Goal: Task Accomplishment & Management: Use online tool/utility

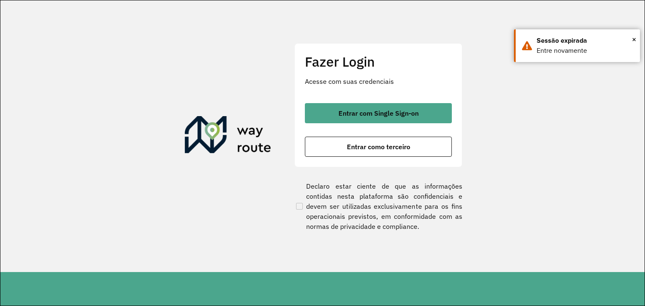
click at [376, 160] on div "Fazer Login Acesse com suas credenciais Entrar com Single Sign-on Entrar como t…" at bounding box center [378, 105] width 168 height 124
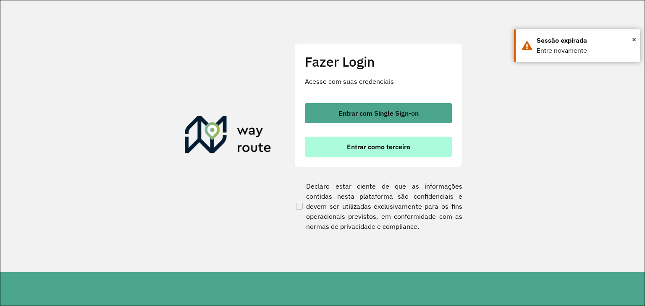
click at [378, 150] on span "Entrar como terceiro" at bounding box center [378, 147] width 63 height 7
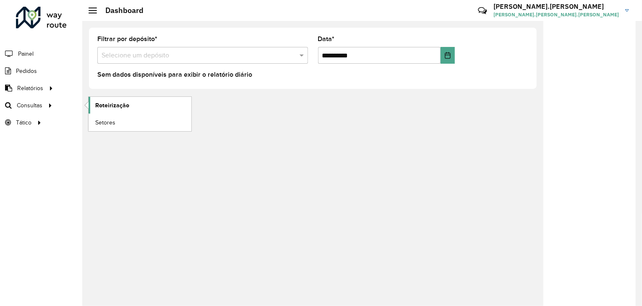
click at [94, 106] on link "Roteirização" at bounding box center [140, 105] width 103 height 17
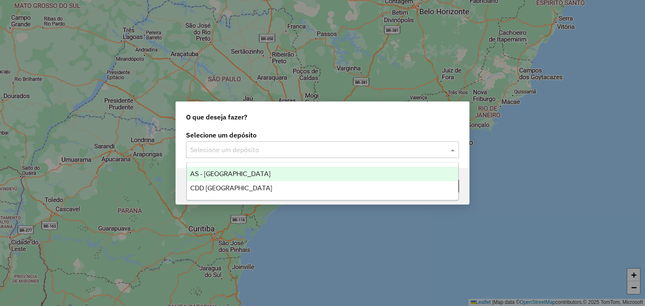
click at [373, 157] on div "Selecione um depósito" at bounding box center [322, 149] width 273 height 17
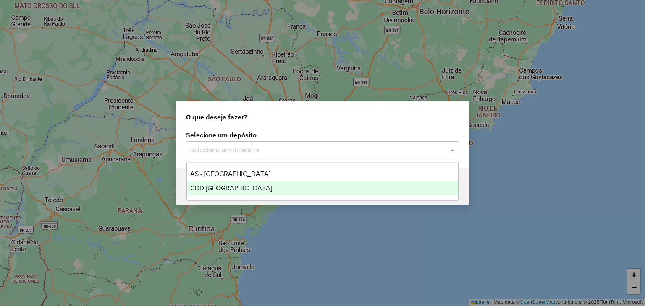
click at [371, 184] on div "CDD [GEOGRAPHIC_DATA]" at bounding box center [323, 188] width 272 height 14
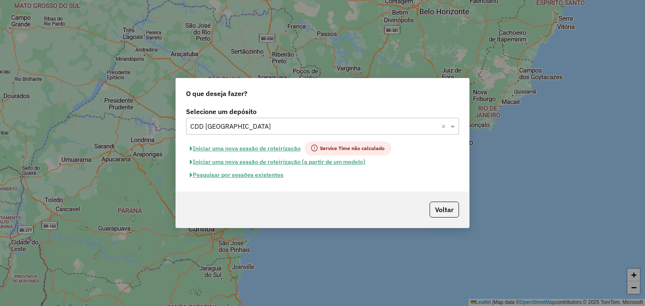
click at [275, 177] on button "Pesquisar por sessões existentes" at bounding box center [236, 175] width 101 height 13
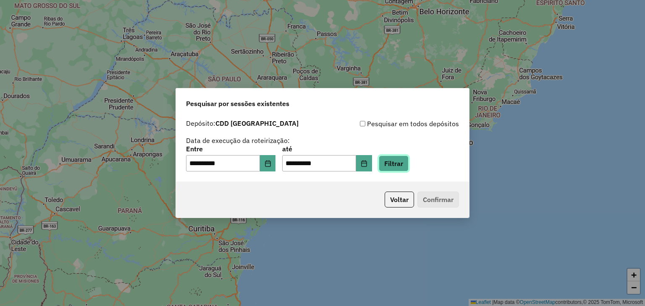
click at [405, 163] on button "Filtrar" at bounding box center [394, 164] width 30 height 16
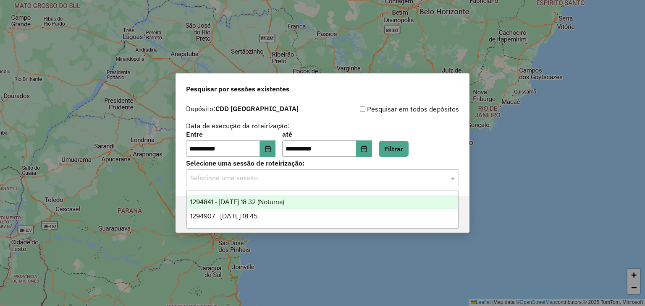
click at [425, 181] on input "text" at bounding box center [314, 178] width 248 height 10
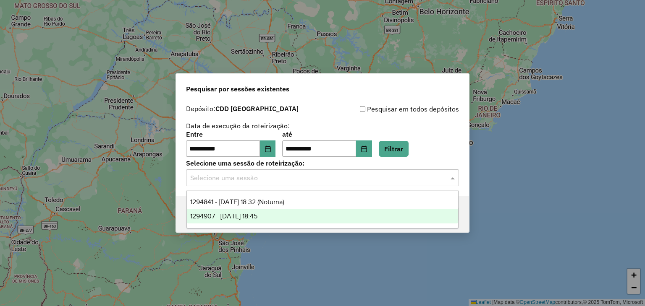
click at [357, 216] on div "1294907 - [DATE] 18:45" at bounding box center [323, 216] width 272 height 14
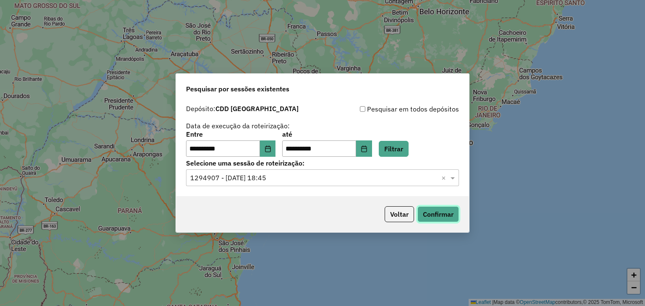
click at [448, 216] on button "Confirmar" at bounding box center [438, 214] width 42 height 16
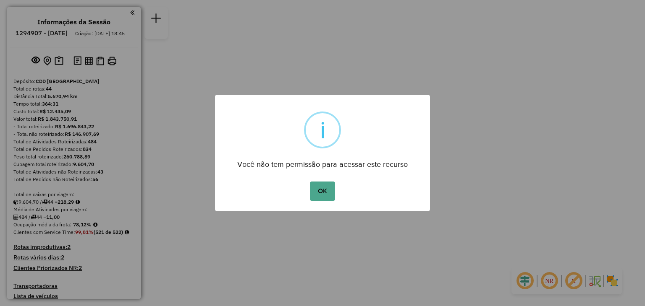
click at [310, 182] on button "OK" at bounding box center [322, 191] width 25 height 19
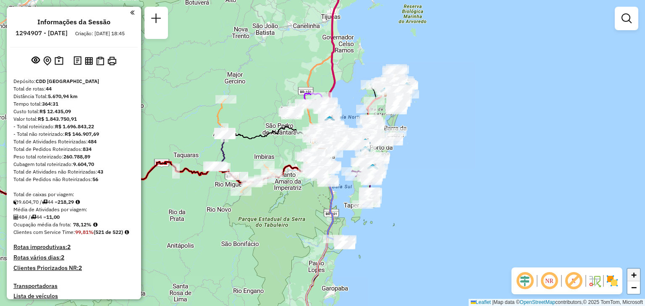
click at [633, 277] on span "+" at bounding box center [633, 275] width 5 height 10
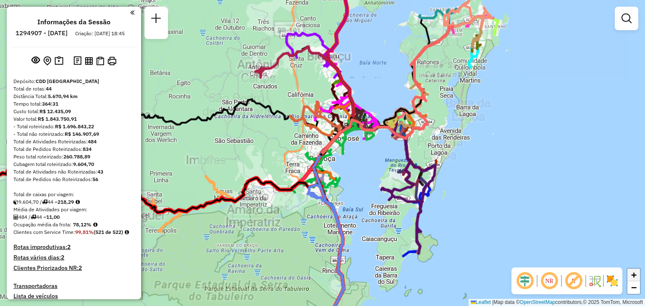
click at [633, 277] on span "+" at bounding box center [633, 275] width 5 height 10
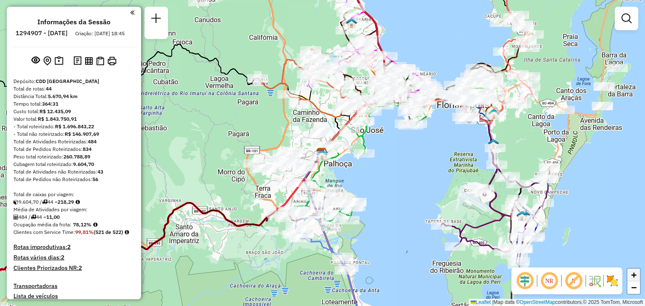
click at [638, 272] on link "+" at bounding box center [633, 275] width 13 height 13
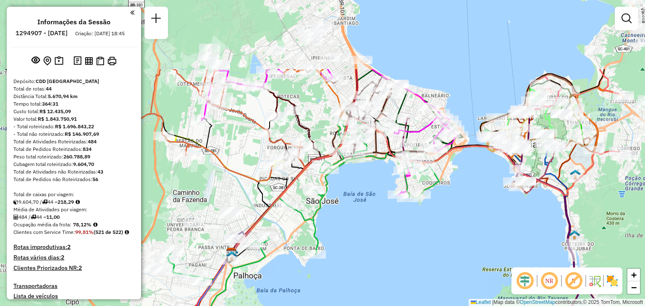
drag, startPoint x: 585, startPoint y: 123, endPoint x: 494, endPoint y: 204, distance: 122.5
click at [494, 204] on div "Janela de atendimento Grade de atendimento Capacidade Transportadoras Veículos …" at bounding box center [322, 153] width 645 height 306
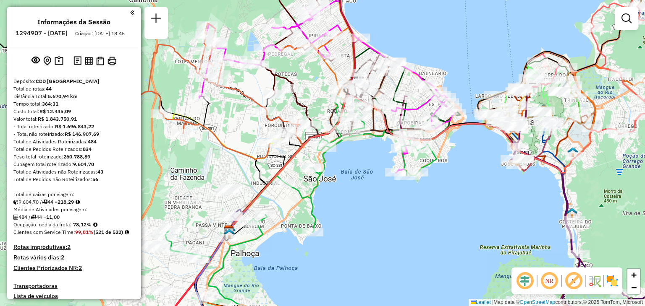
click at [552, 279] on em at bounding box center [549, 281] width 20 height 20
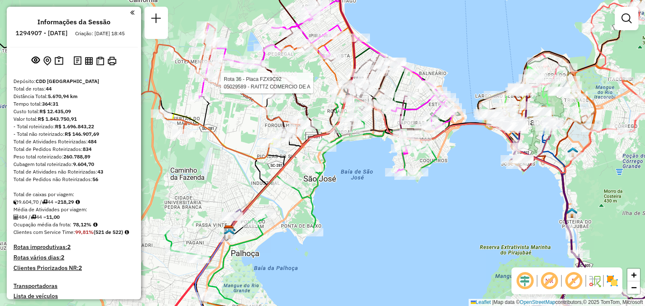
select select "**********"
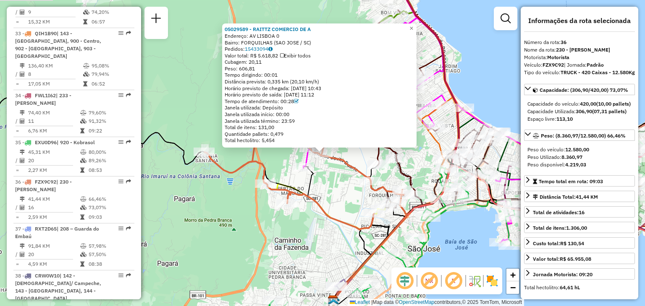
scroll to position [1975, 0]
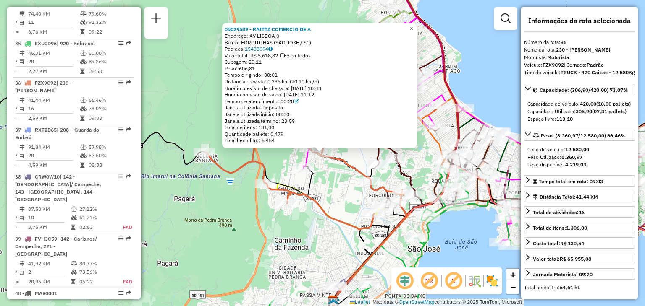
click at [208, 172] on div "05029589 - RAITTZ COMERCIO DE A Endereço: AV LISBOA 0 Bairro: FORQUILHAS (SAO J…" at bounding box center [322, 153] width 645 height 306
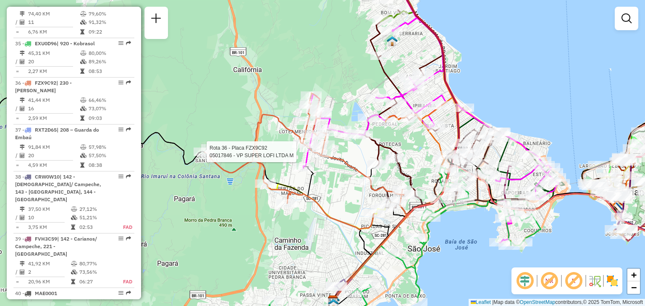
select select "**********"
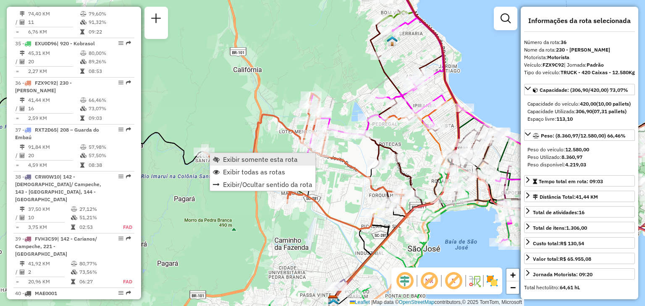
click at [220, 159] on link "Exibir somente esta rota" at bounding box center [262, 159] width 105 height 13
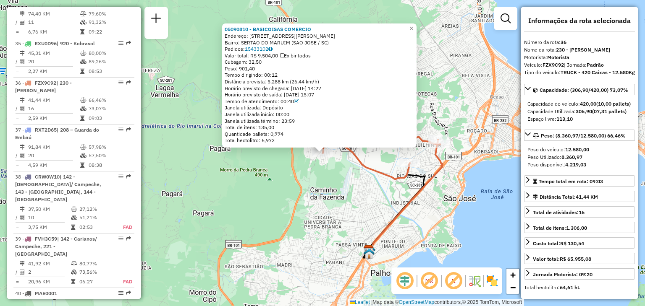
click at [418, 170] on div "05090810 - BASICOISAS COMERCIO Endereço: R JOSE MATHIAS ZIMMERMANN 407 Bairro: …" at bounding box center [322, 153] width 645 height 306
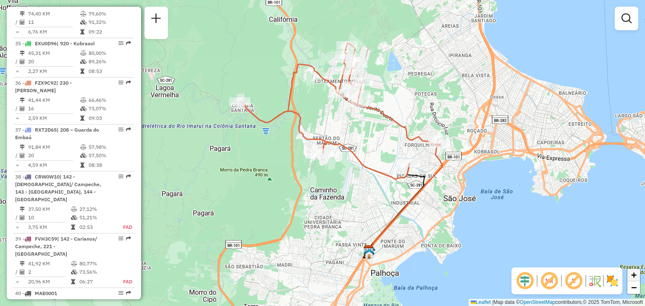
click at [633, 279] on span "+" at bounding box center [633, 275] width 5 height 10
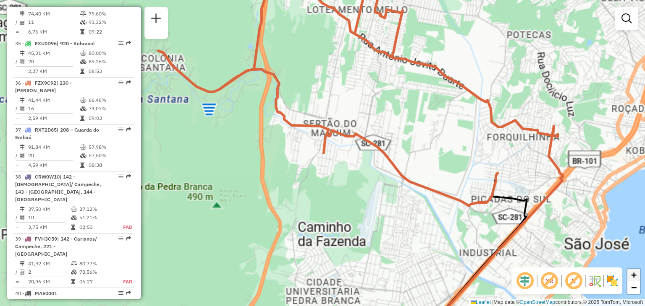
click at [633, 279] on span "+" at bounding box center [633, 275] width 5 height 10
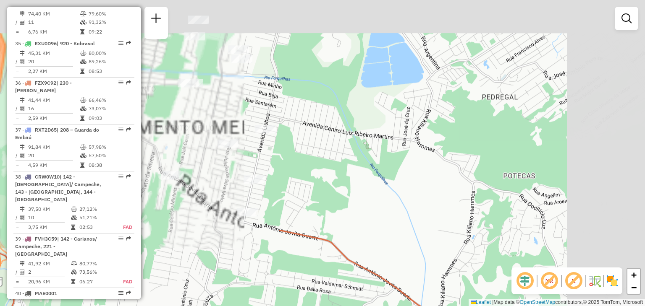
drag, startPoint x: 526, startPoint y: 60, endPoint x: 309, endPoint y: 321, distance: 339.7
click at [309, 306] on html "Aguarde... Pop-up bloqueado! Seu navegador bloqueou automáticamente a abertura …" at bounding box center [322, 153] width 645 height 306
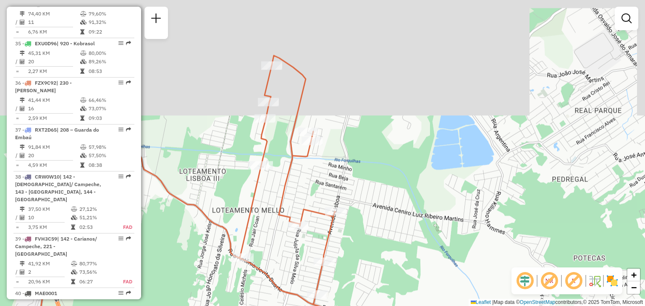
drag, startPoint x: 358, startPoint y: 97, endPoint x: 428, endPoint y: 180, distance: 109.3
click at [428, 180] on div "Janela de atendimento Grade de atendimento Capacidade Transportadoras Veículos …" at bounding box center [322, 153] width 645 height 306
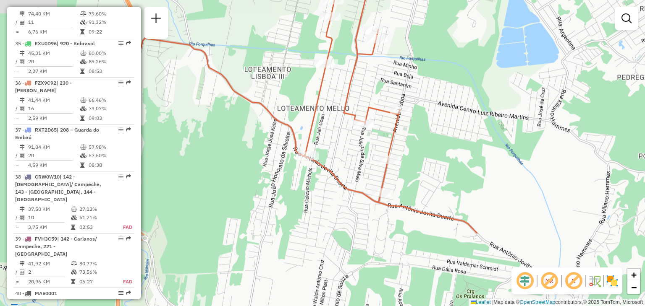
drag, startPoint x: 291, startPoint y: 266, endPoint x: 357, endPoint y: 160, distance: 124.3
click at [357, 160] on div "Janela de atendimento Grade de atendimento Capacidade Transportadoras Veículos …" at bounding box center [322, 153] width 645 height 306
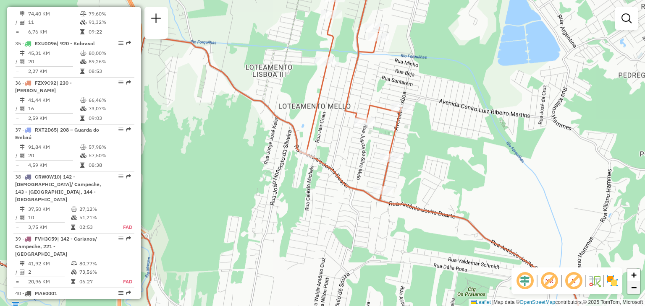
click at [638, 293] on link "−" at bounding box center [633, 288] width 13 height 13
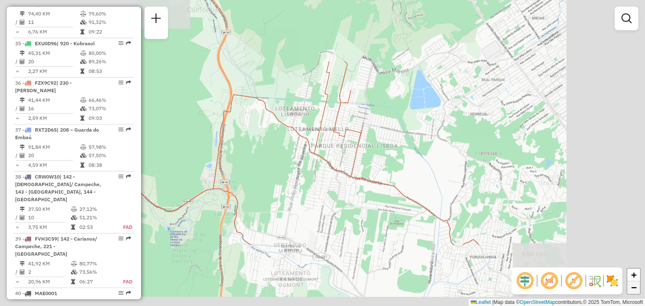
click at [638, 293] on link "−" at bounding box center [633, 288] width 13 height 13
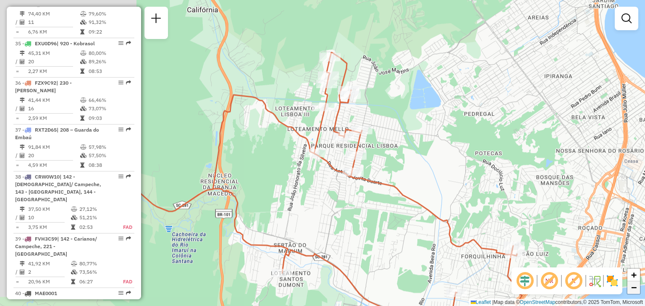
click at [638, 293] on link "−" at bounding box center [633, 288] width 13 height 13
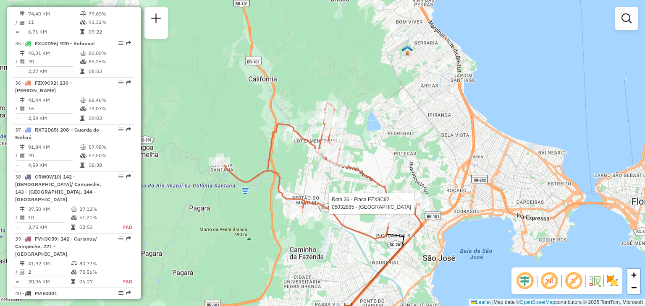
select select "**********"
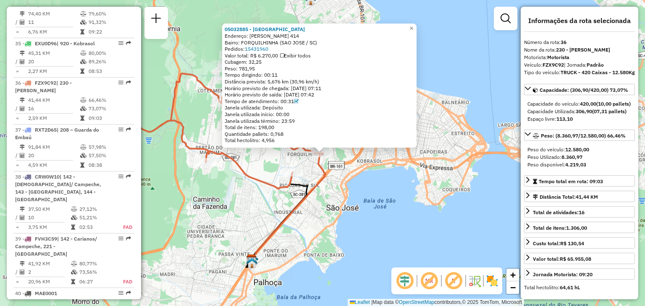
click at [287, 225] on div "05032885 - VILAREJO FOOD PARK Endereço: Vitorino Jose Luiz 414 Bairro: FORQUILH…" at bounding box center [322, 153] width 645 height 306
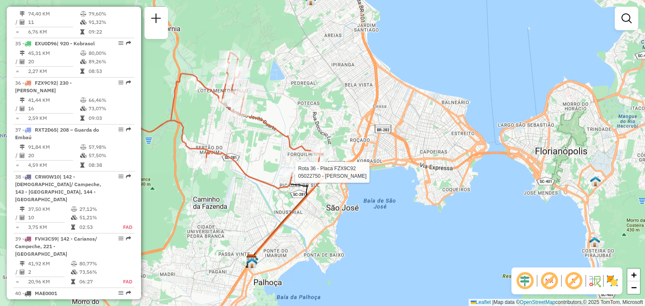
select select "**********"
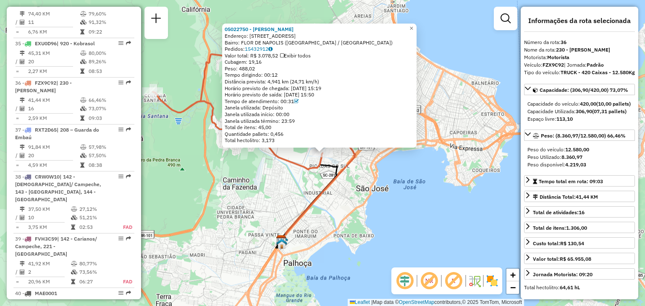
click at [240, 201] on div "05022750 - MAILSON ADEMIR ELIAS Endereço: R ALVORADA 371 Bairro: FLOR DE NAPOLI…" at bounding box center [322, 153] width 645 height 306
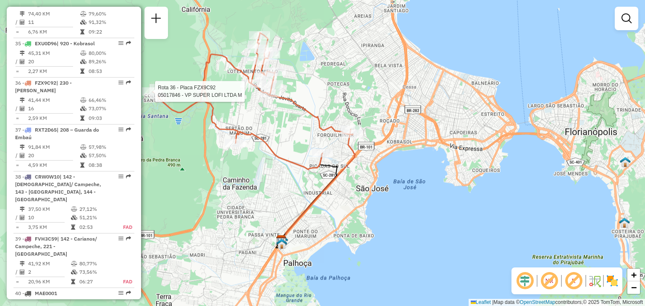
select select "**********"
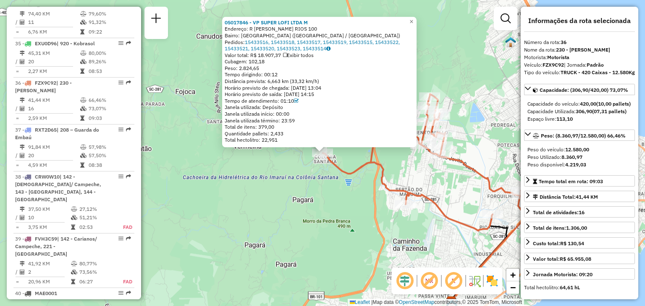
click at [253, 197] on div "05017846 - VP SUPER LOFI LTDA M Endereço: R FRANCISCO A. RIOS 100 Bairro: COLON…" at bounding box center [322, 153] width 645 height 306
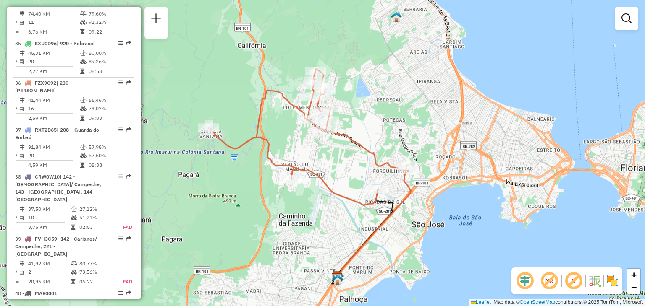
drag, startPoint x: 455, startPoint y: 204, endPoint x: 342, endPoint y: 179, distance: 116.1
click at [342, 179] on div "Janela de atendimento Grade de atendimento Capacidade Transportadoras Veículos …" at bounding box center [322, 153] width 645 height 306
click at [548, 281] on em at bounding box center [549, 281] width 20 height 20
select select "**********"
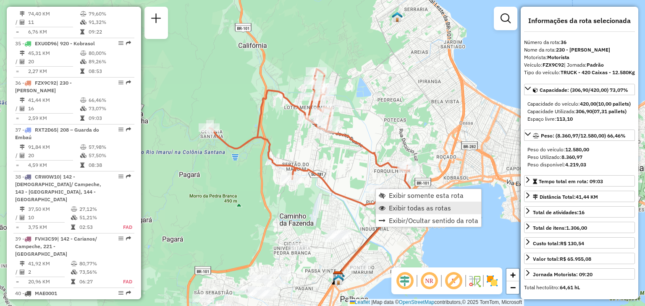
click at [389, 205] on span "Exibir todas as rotas" at bounding box center [420, 208] width 62 height 7
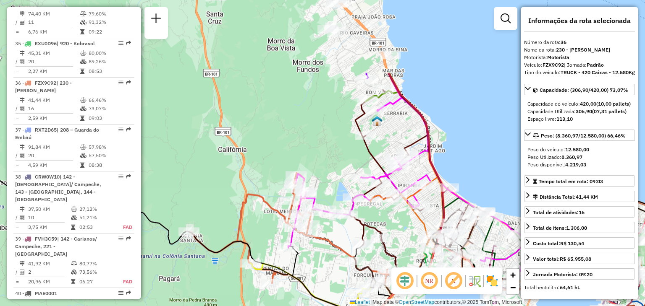
drag, startPoint x: 417, startPoint y: 106, endPoint x: 397, endPoint y: 208, distance: 103.8
click at [397, 208] on div "Janela de atendimento Grade de atendimento Capacidade Transportadoras Veículos …" at bounding box center [322, 153] width 645 height 306
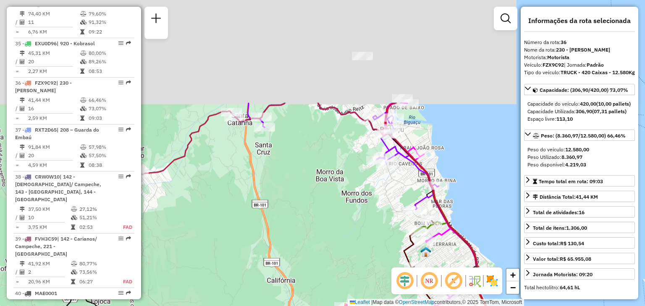
drag, startPoint x: 406, startPoint y: 118, endPoint x: 457, endPoint y: 251, distance: 142.6
click at [457, 251] on div "Janela de atendimento Grade de atendimento Capacidade Transportadoras Veículos …" at bounding box center [322, 153] width 645 height 306
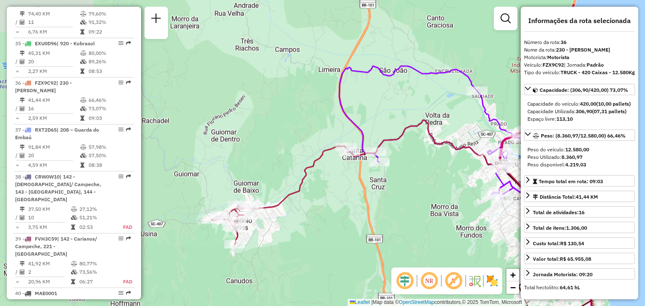
drag, startPoint x: 240, startPoint y: 97, endPoint x: 353, endPoint y: 131, distance: 117.1
click at [353, 131] on div "Janela de atendimento Grade de atendimento Capacidade Transportadoras Veículos …" at bounding box center [322, 153] width 645 height 306
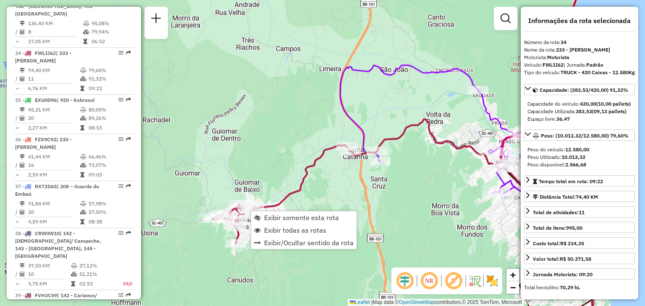
scroll to position [1889, 0]
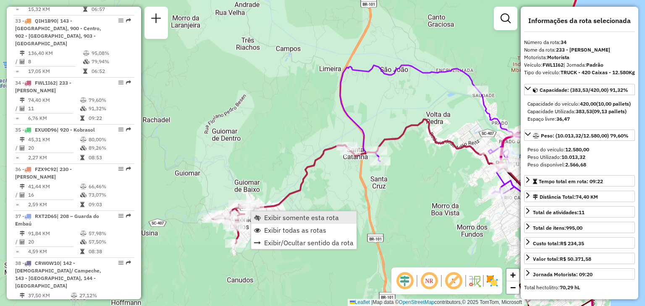
click at [257, 215] on span "Exibir somente esta rota" at bounding box center [257, 217] width 7 height 7
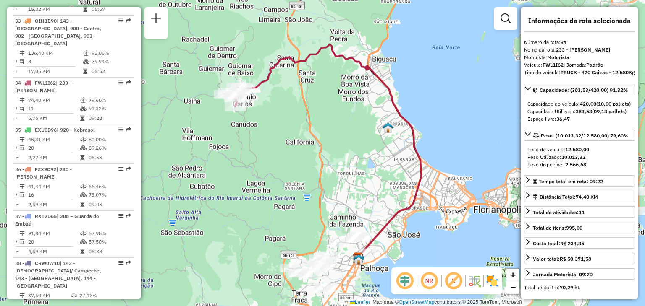
click at [425, 282] on em at bounding box center [429, 281] width 20 height 20
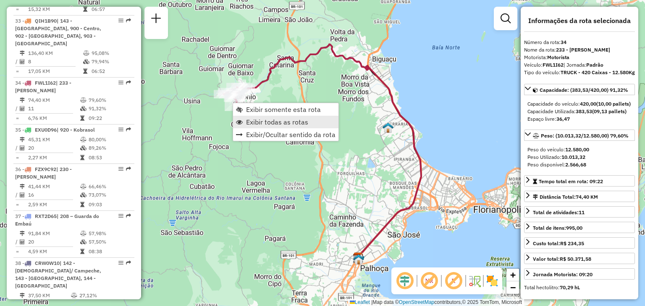
click at [257, 120] on span "Exibir todas as rotas" at bounding box center [277, 122] width 62 height 7
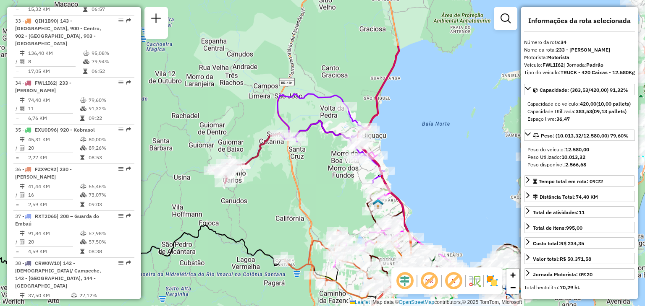
drag, startPoint x: 344, startPoint y: 109, endPoint x: 336, endPoint y: 184, distance: 76.0
click at [336, 184] on div "Janela de atendimento Grade de atendimento Capacidade Transportadoras Veículos …" at bounding box center [322, 153] width 645 height 306
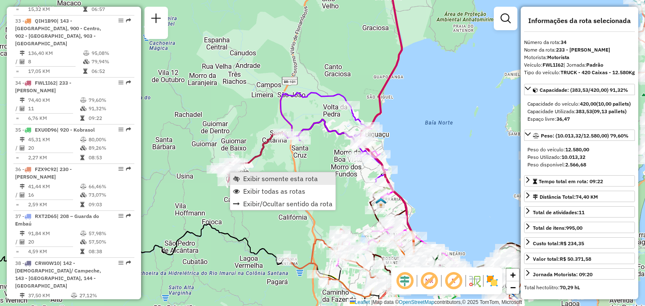
click at [243, 178] on span "Exibir somente esta rota" at bounding box center [280, 178] width 75 height 7
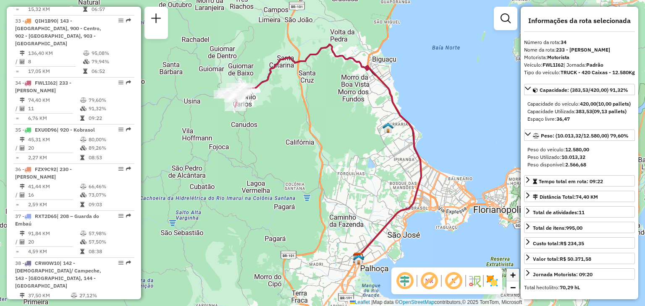
click at [513, 278] on span "+" at bounding box center [512, 275] width 5 height 10
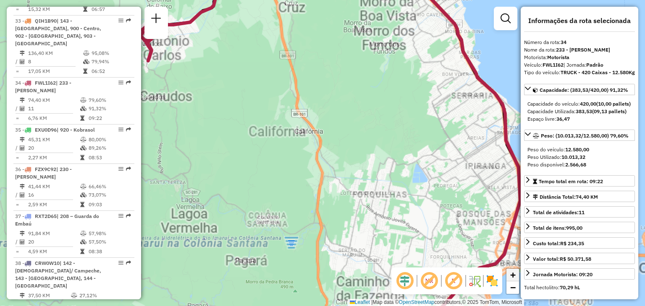
click at [513, 278] on span "+" at bounding box center [512, 275] width 5 height 10
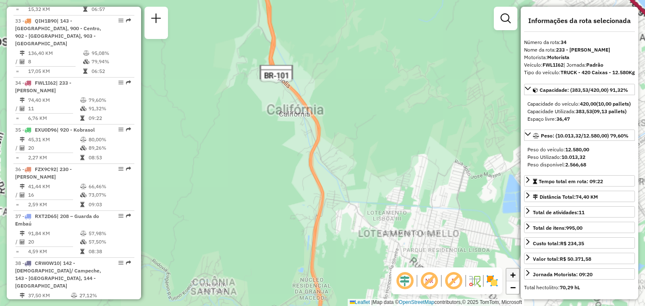
click at [513, 278] on span "+" at bounding box center [512, 275] width 5 height 10
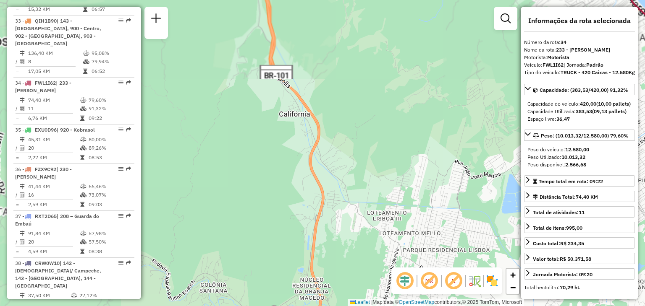
click at [295, 132] on div "Janela de atendimento Grade de atendimento Capacidade Transportadoras Veículos …" at bounding box center [322, 153] width 645 height 306
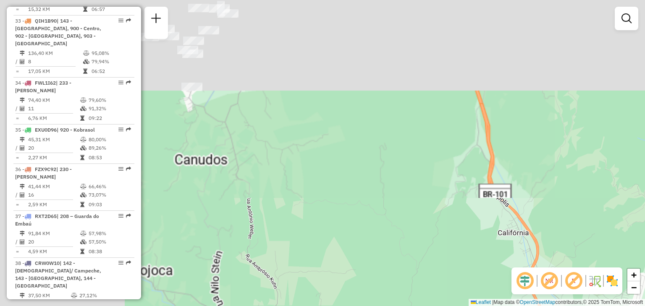
drag, startPoint x: 295, startPoint y: 132, endPoint x: 574, endPoint y: 302, distance: 327.4
click at [574, 302] on div "Janela de atendimento Grade de atendimento Capacidade Transportadoras Veículos …" at bounding box center [322, 153] width 645 height 306
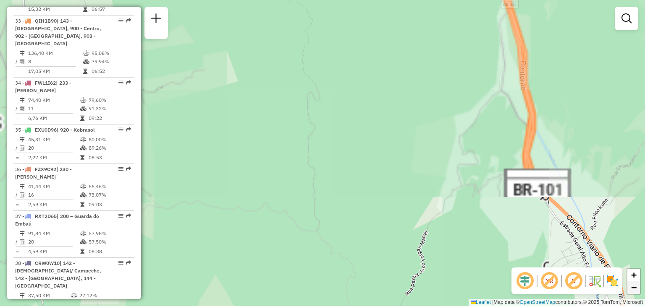
click at [635, 290] on span "−" at bounding box center [633, 287] width 5 height 10
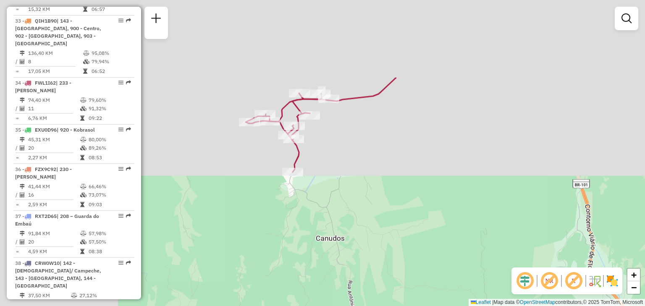
drag, startPoint x: 419, startPoint y: 141, endPoint x: 591, endPoint y: 251, distance: 203.7
click at [591, 251] on div "Janela de atendimento Grade de atendimento Capacidade Transportadoras Veículos …" at bounding box center [322, 153] width 645 height 306
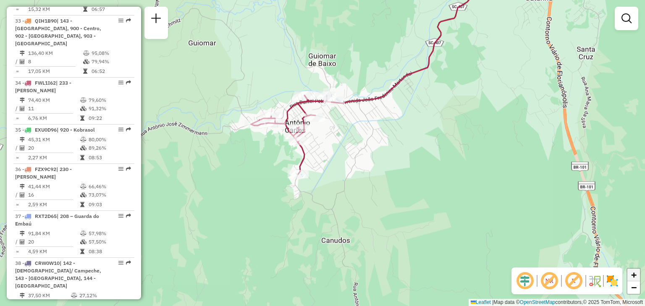
click at [630, 271] on link "+" at bounding box center [633, 275] width 13 height 13
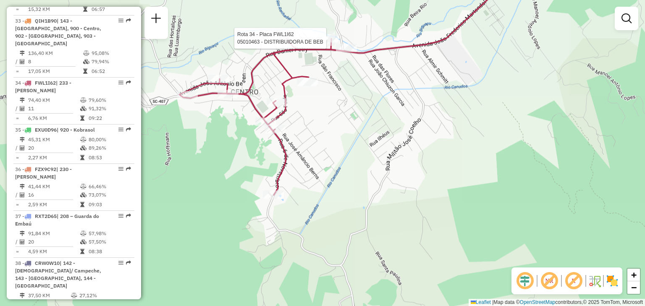
select select "**********"
